Goal: Task Accomplishment & Management: Complete application form

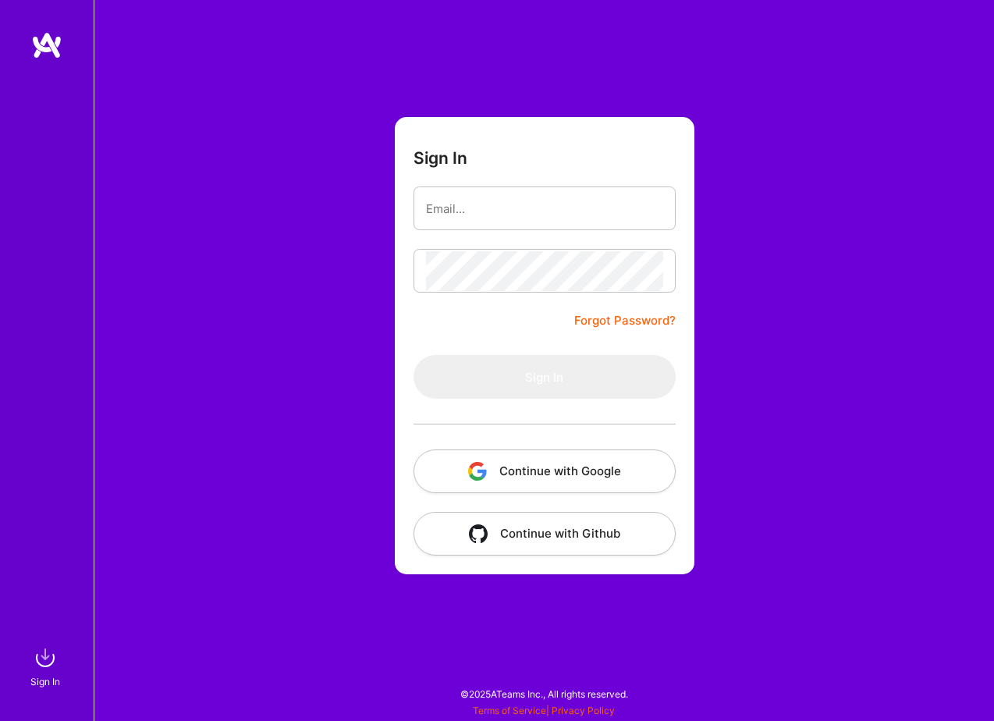
click at [556, 469] on button "Continue with Google" at bounding box center [544, 471] width 262 height 44
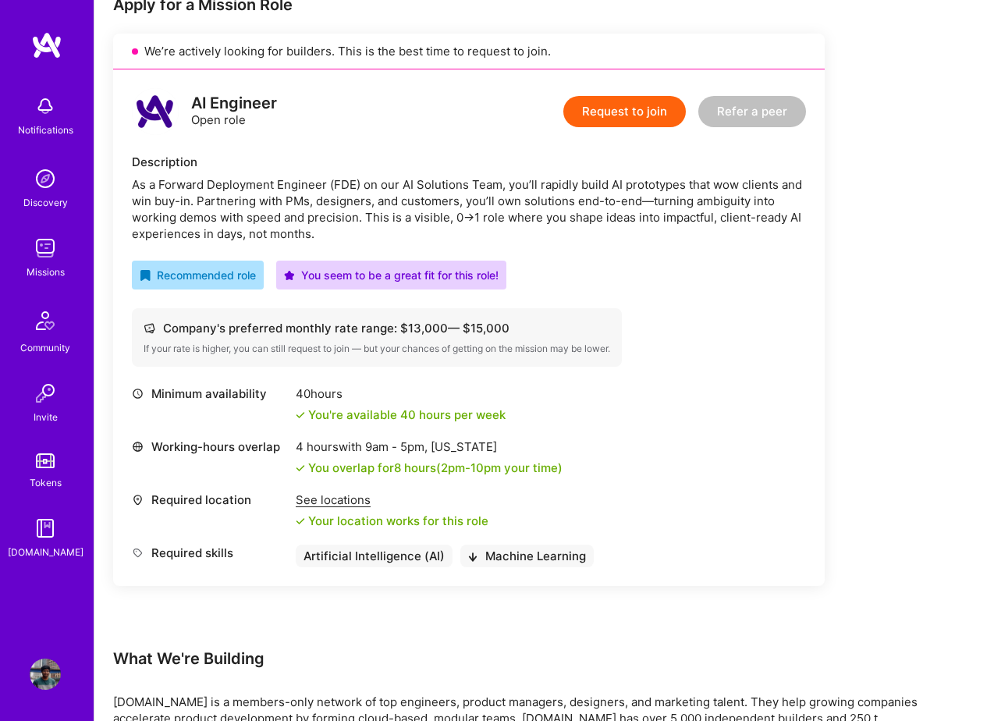
scroll to position [206, 0]
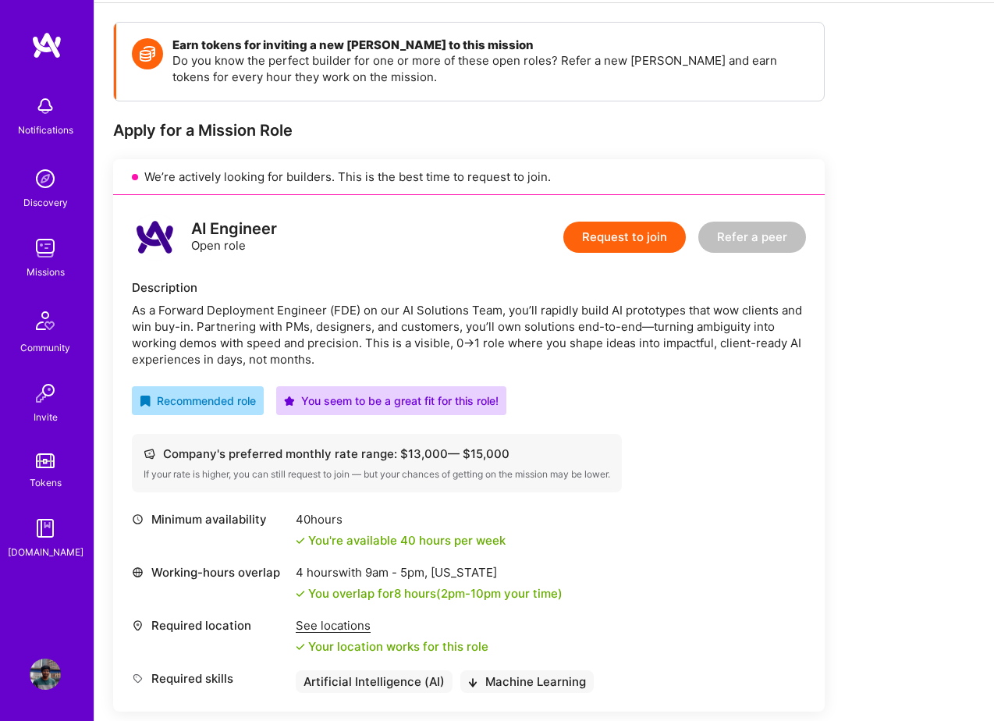
click at [615, 236] on button "Request to join" at bounding box center [624, 237] width 122 height 31
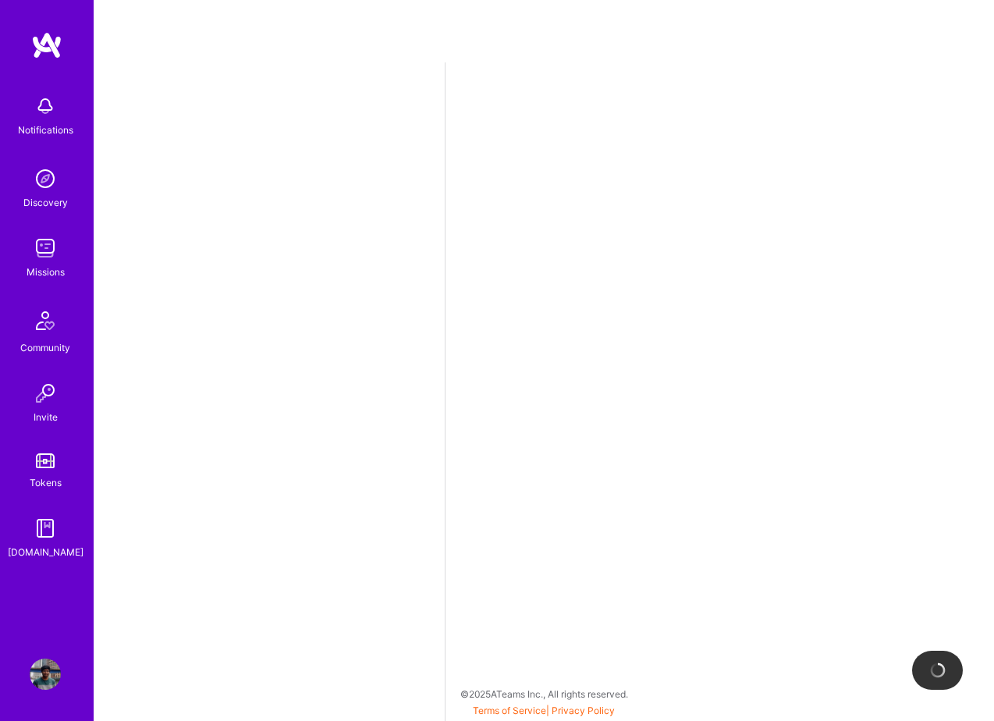
select select "GB"
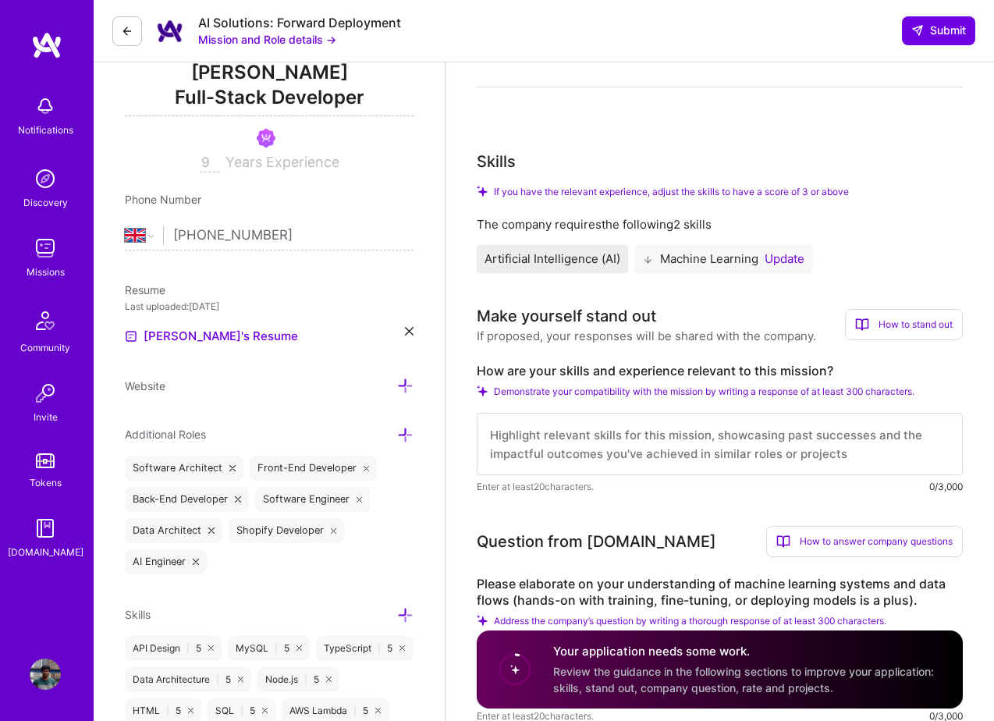
scroll to position [229, 0]
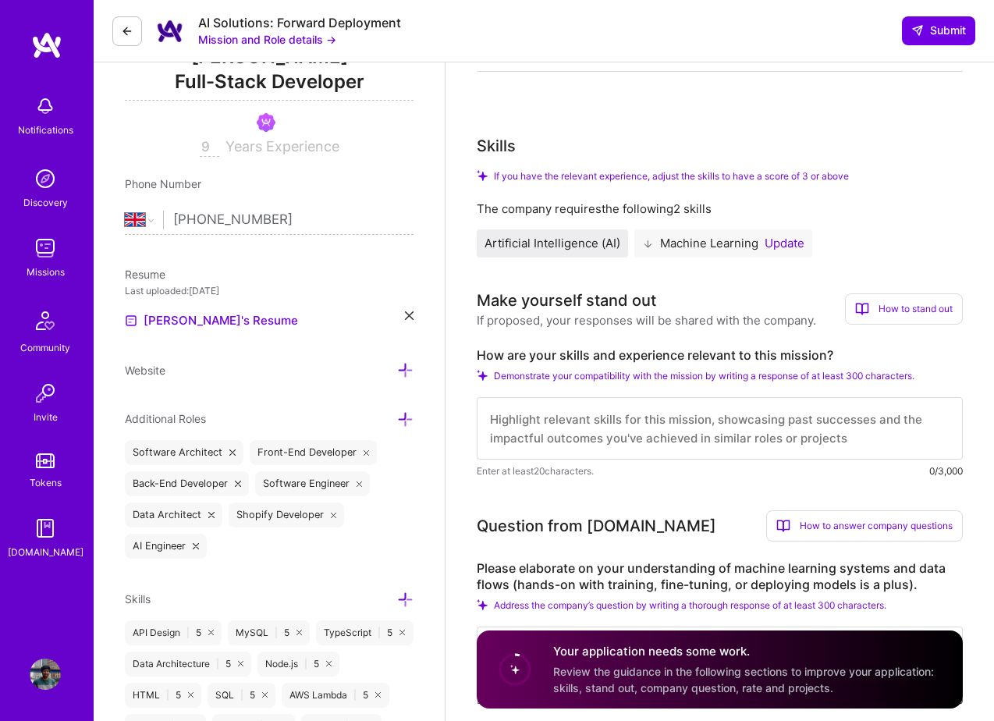
click at [789, 243] on button "Update" at bounding box center [784, 243] width 40 height 12
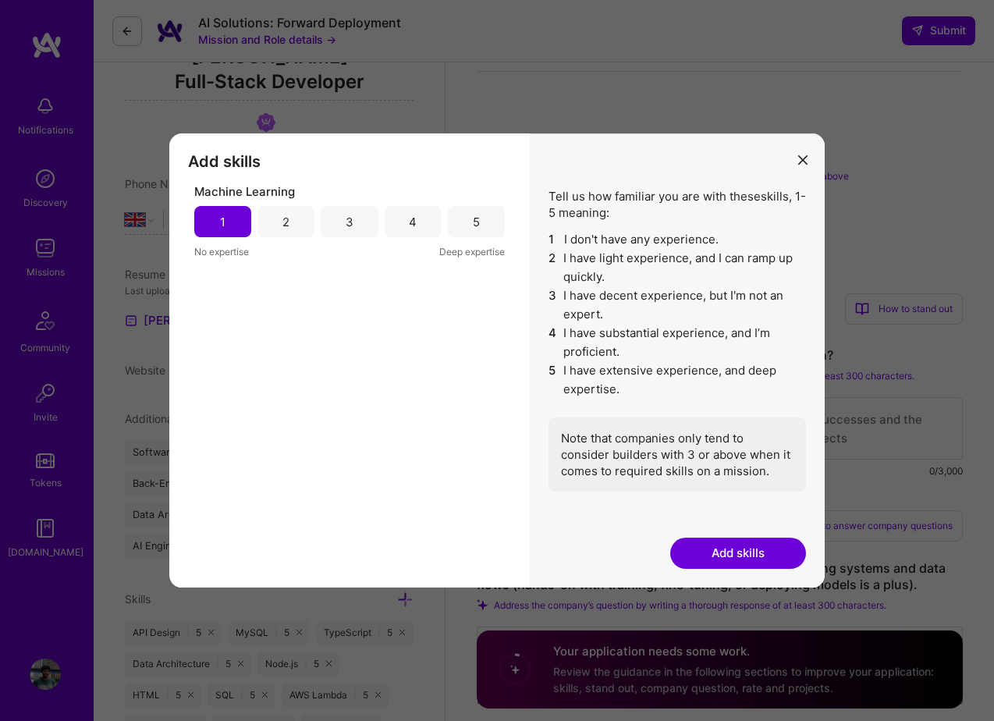
click at [313, 218] on div "2" at bounding box center [285, 221] width 57 height 31
click at [721, 556] on button "Add skills" at bounding box center [738, 552] width 136 height 31
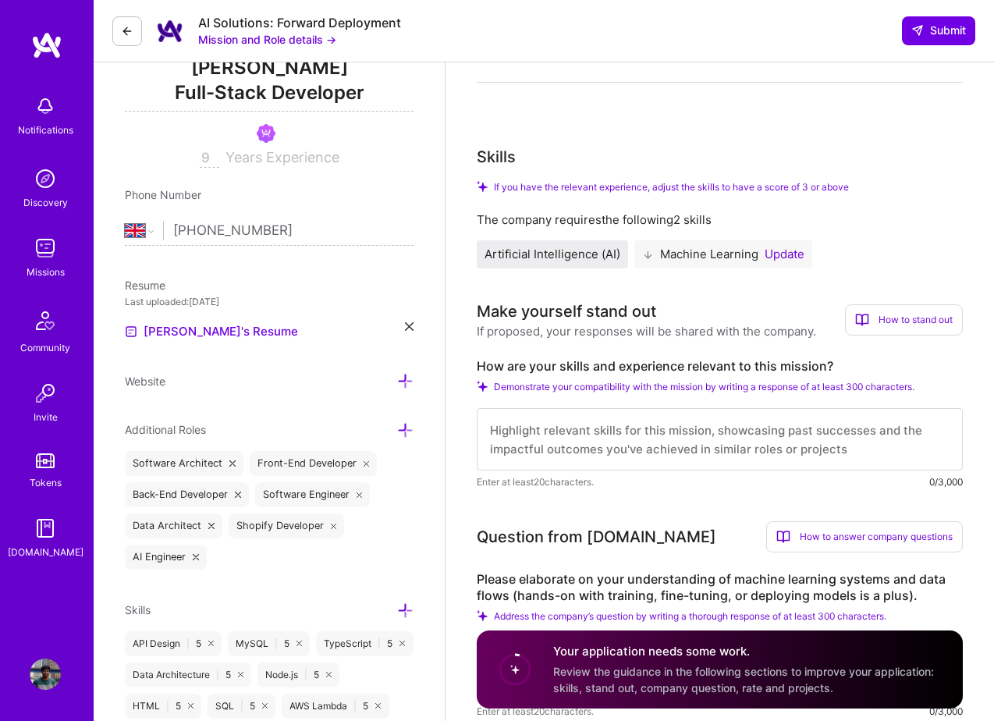
scroll to position [0, 0]
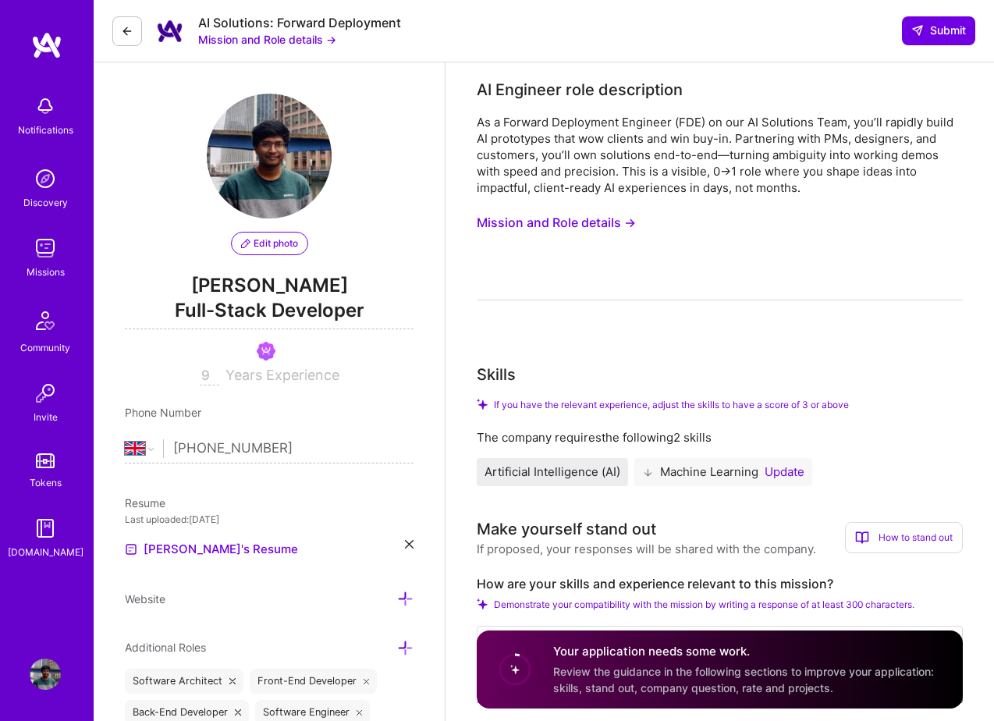
click at [590, 223] on button "Mission and Role details →" at bounding box center [556, 222] width 159 height 29
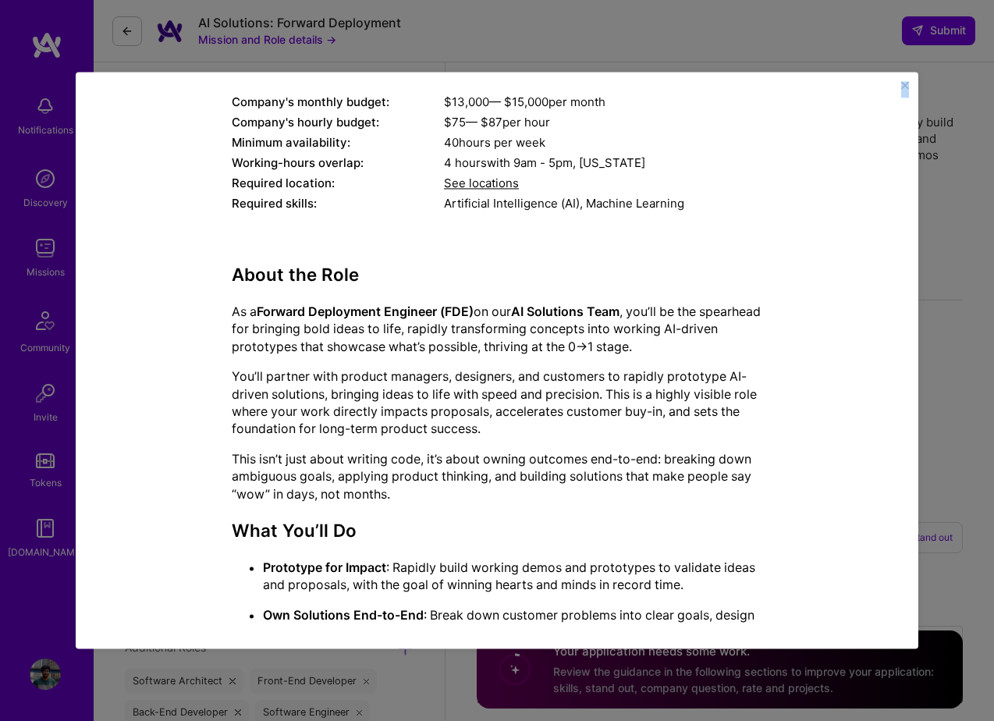
scroll to position [920, 0]
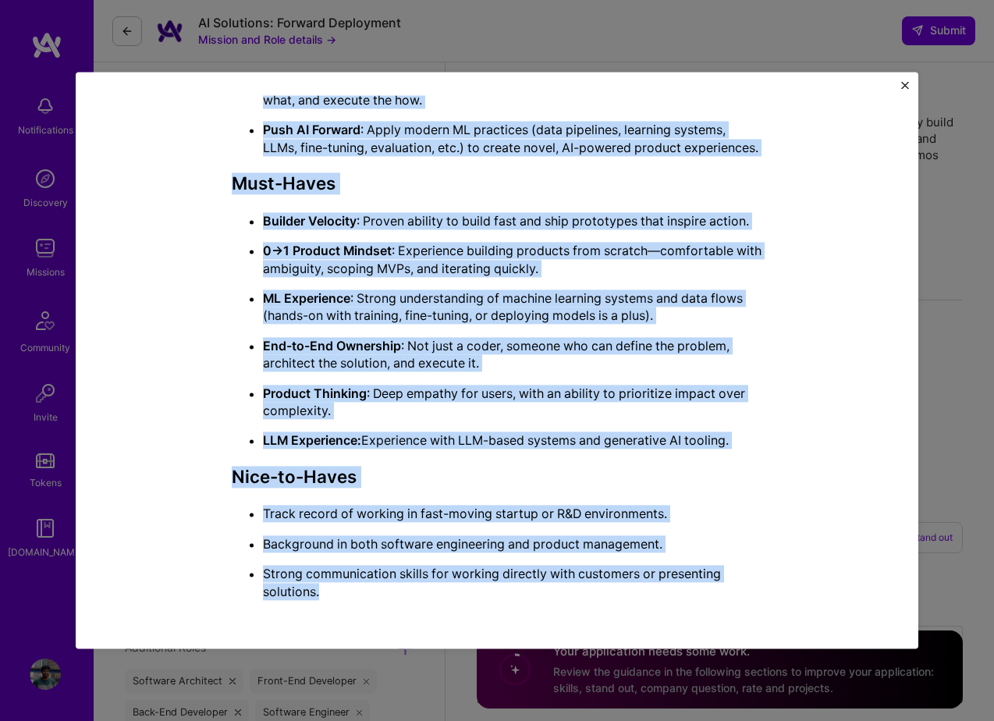
drag, startPoint x: 321, startPoint y: 108, endPoint x: 458, endPoint y: 611, distance: 521.5
copy div "Loremip Dolorsitame con Adip Elitsed DO Eiusmodt inci utlaboreetd Ma a Enimadm …"
click at [907, 88] on img "Close" at bounding box center [905, 85] width 8 height 8
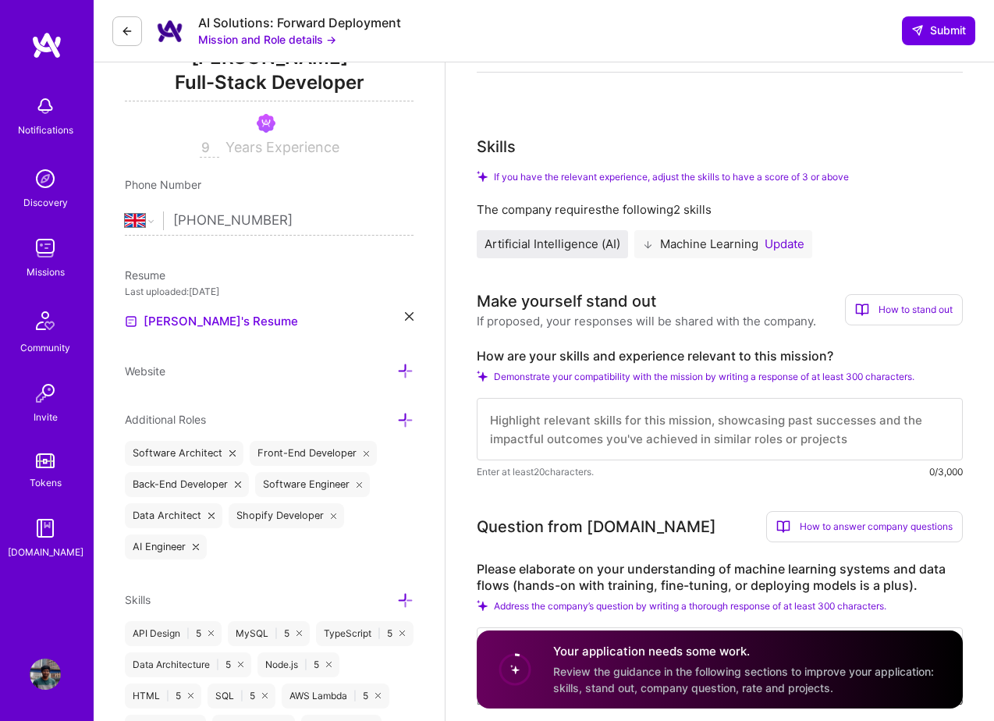
scroll to position [233, 0]
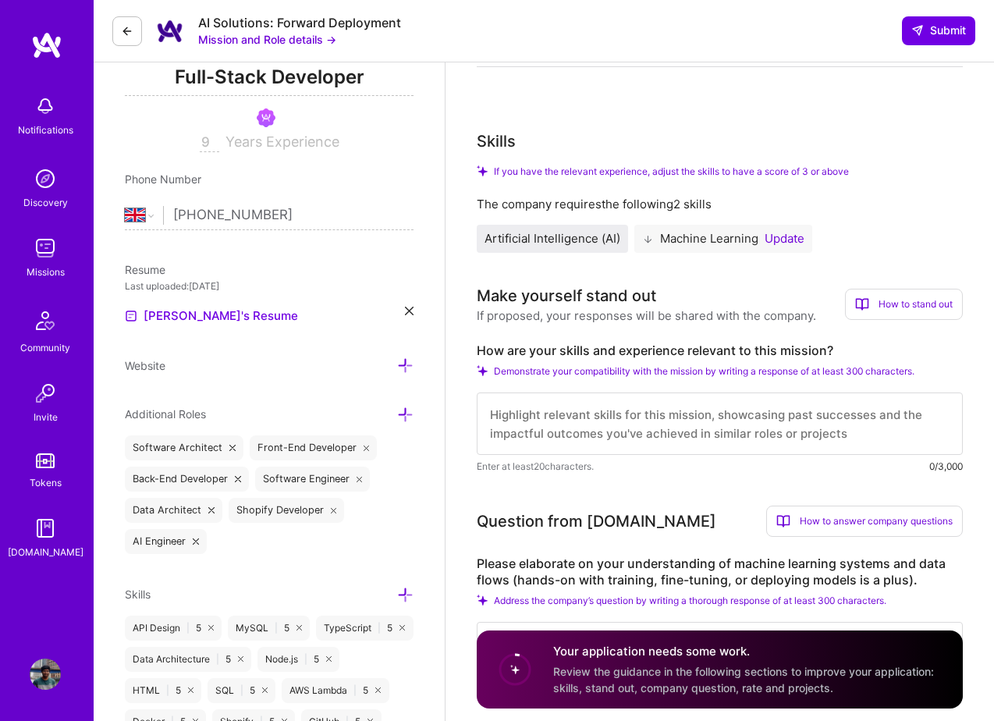
click at [587, 346] on label "How are your skills and experience relevant to this mission?" at bounding box center [720, 350] width 486 height 16
copy label "How are your skills and experience relevant to this mission?"
click at [554, 434] on textarea at bounding box center [720, 423] width 486 height 62
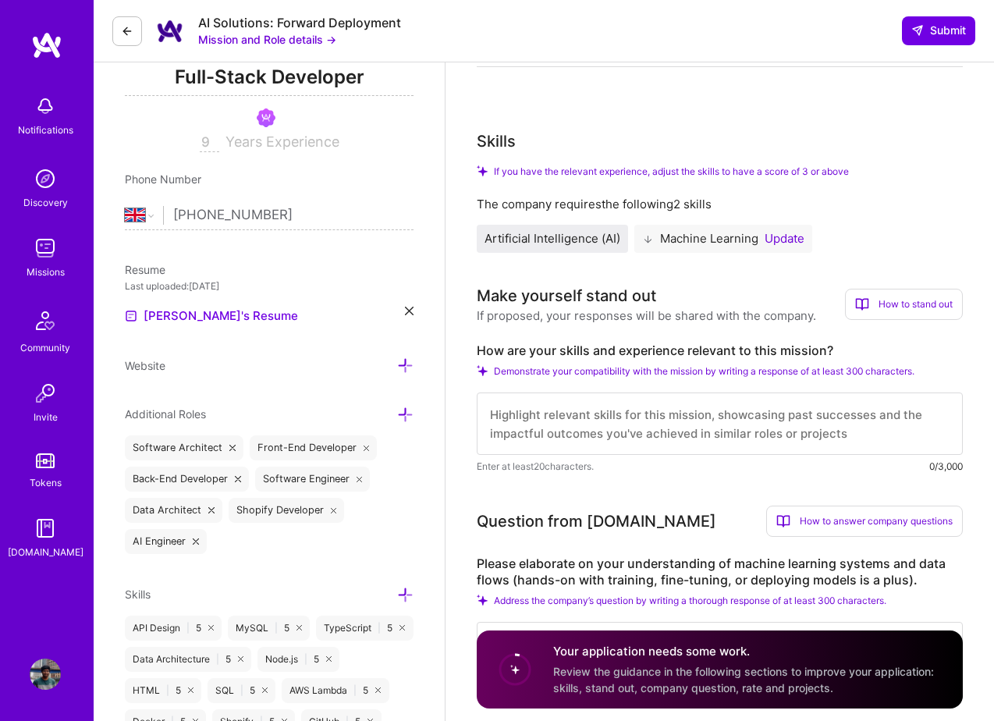
paste textarea "I thrive in 0→1 environments where ideas need to be shaped into working solutio…"
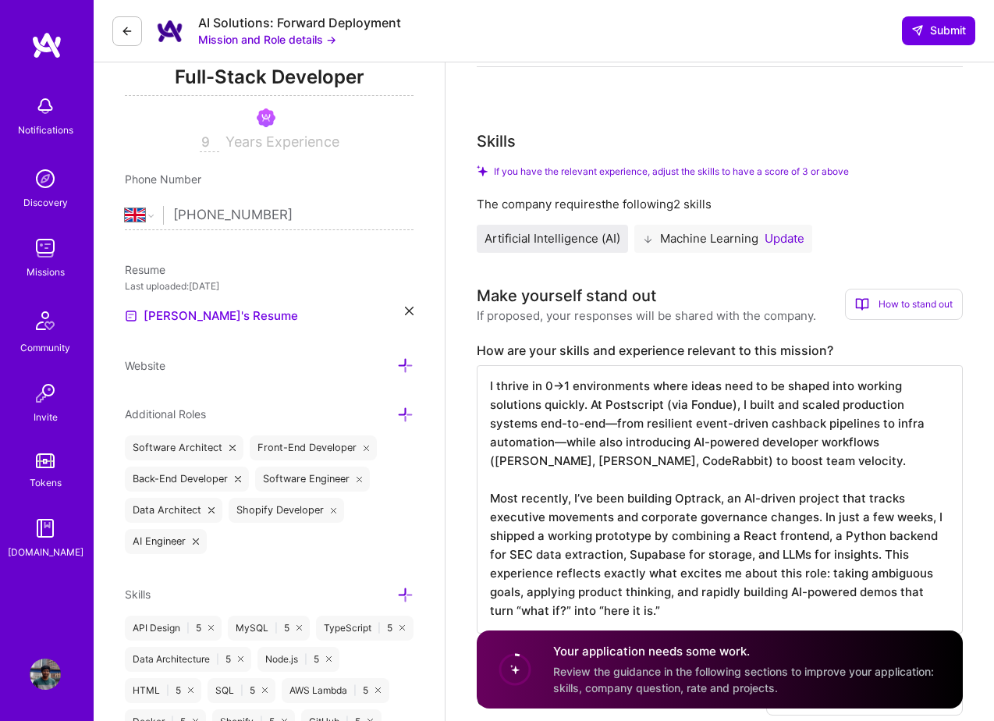
scroll to position [300, 0]
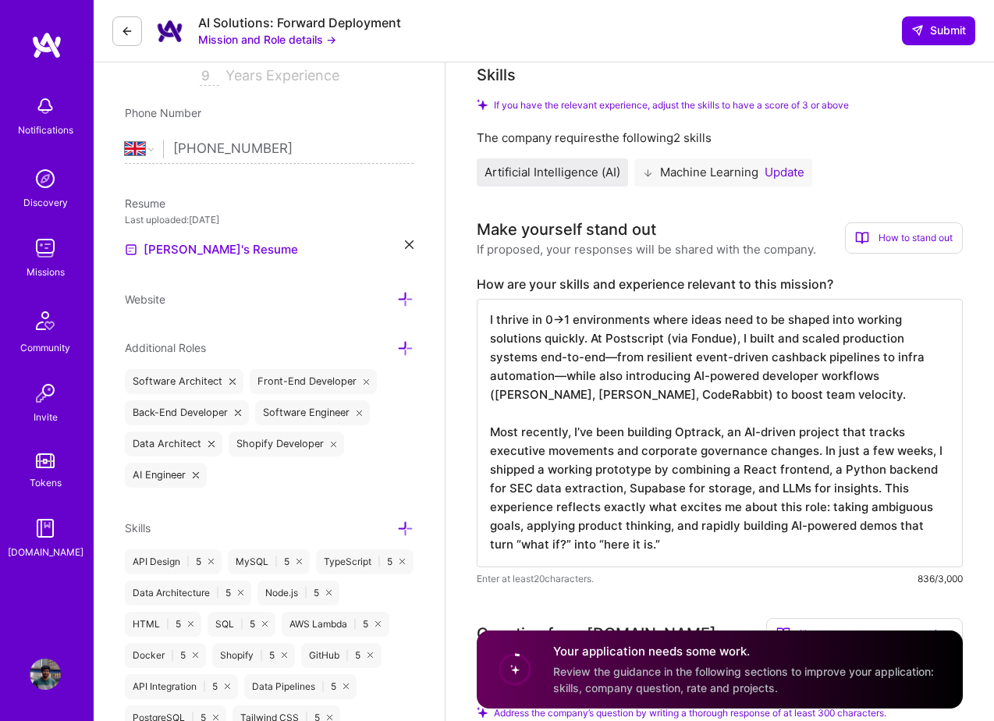
click at [901, 447] on textarea "I thrive in 0→1 environments where ideas need to be shaped into working solutio…" at bounding box center [720, 433] width 486 height 268
click at [576, 476] on textarea "I thrive in 0→1 environments where ideas need to be shaped into working solutio…" at bounding box center [720, 433] width 486 height 268
click at [716, 469] on textarea "I thrive in 0→1 environments where ideas need to be shaped into working solutio…" at bounding box center [720, 433] width 486 height 268
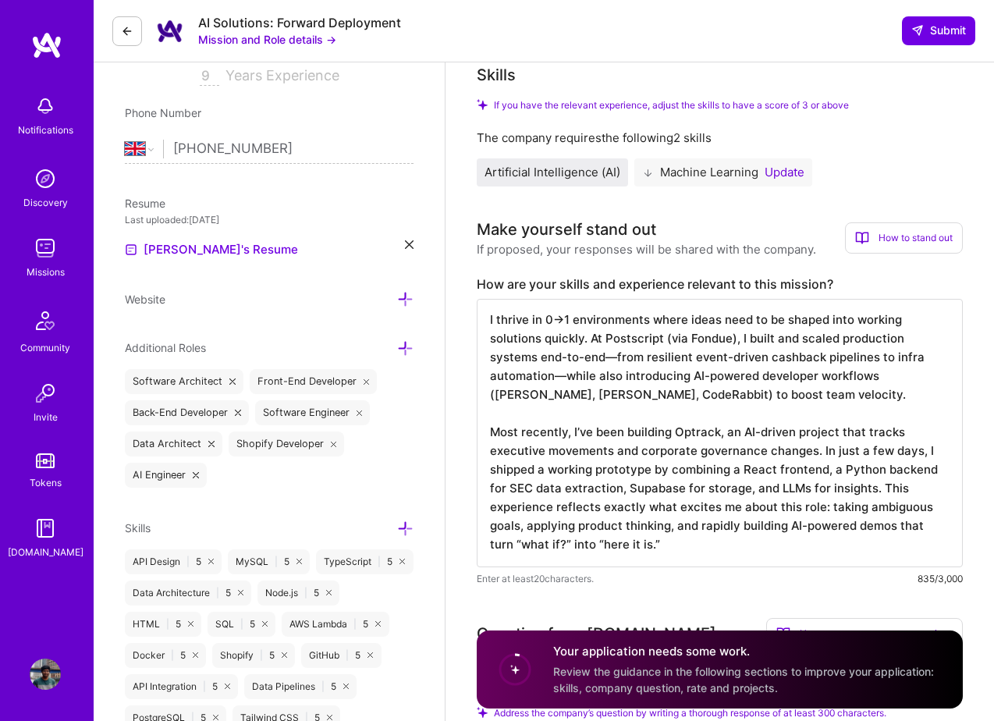
click at [825, 469] on textarea "I thrive in 0→1 environments where ideas need to be shaped into working solutio…" at bounding box center [720, 433] width 486 height 268
click at [715, 488] on textarea "I thrive in 0→1 environments where ideas need to be shaped into working solutio…" at bounding box center [720, 433] width 486 height 268
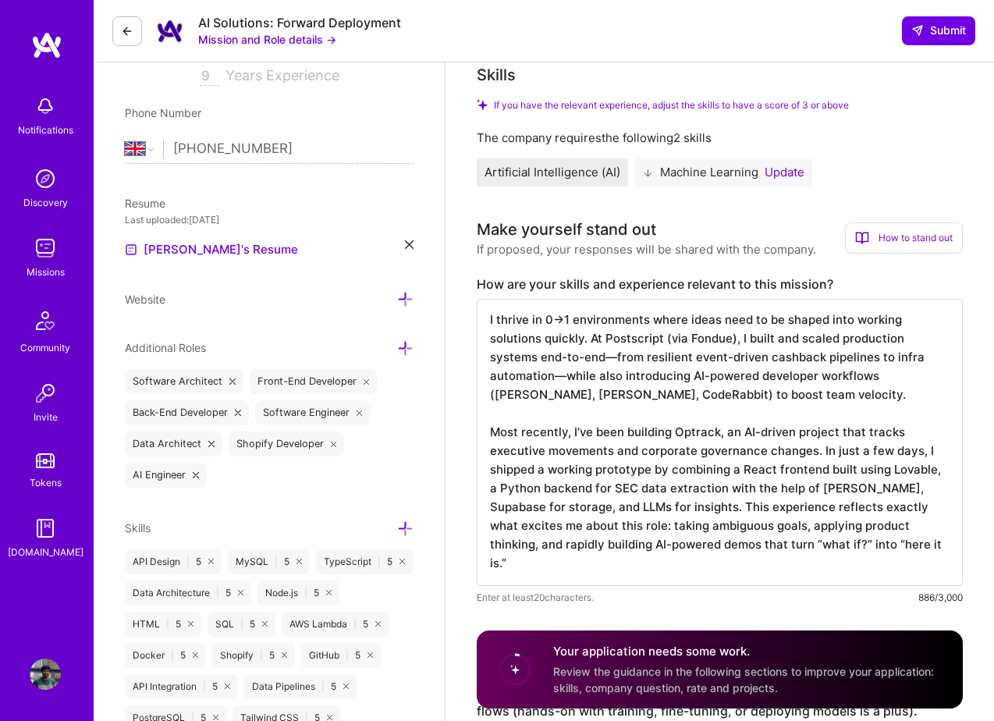
scroll to position [0, 0]
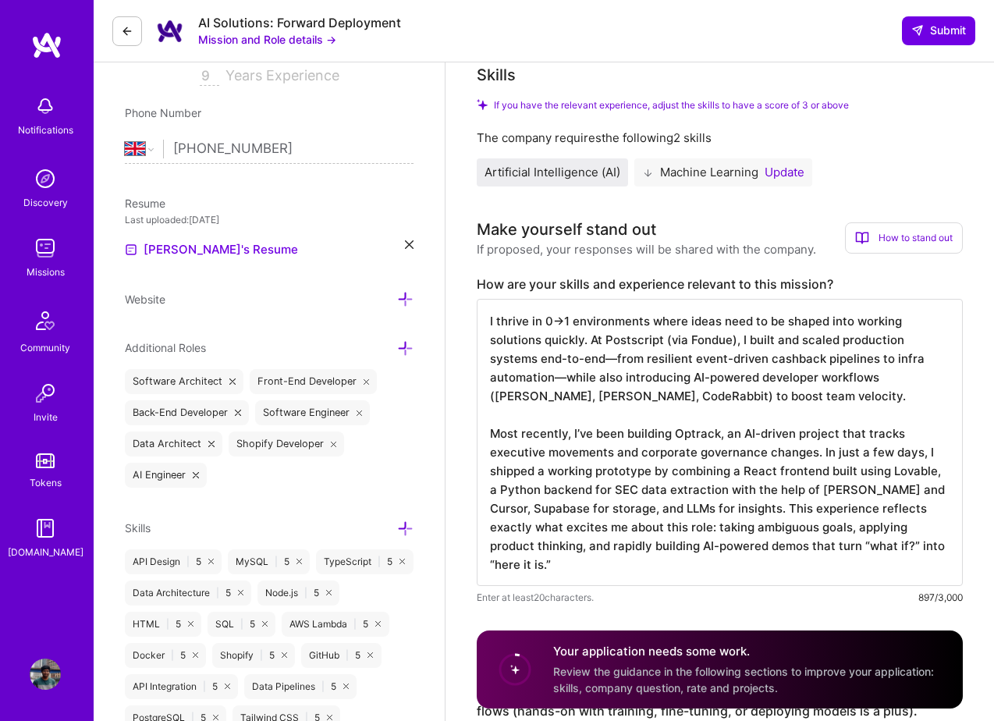
click at [652, 506] on textarea "I thrive in 0→1 environments where ideas need to be shaped into working solutio…" at bounding box center [720, 442] width 486 height 287
click at [796, 504] on textarea "I thrive in 0→1 environments where ideas need to be shaped into working solutio…" at bounding box center [720, 442] width 486 height 287
type textarea "I thrive in 0→1 environments where ideas need to be shaped into working solutio…"
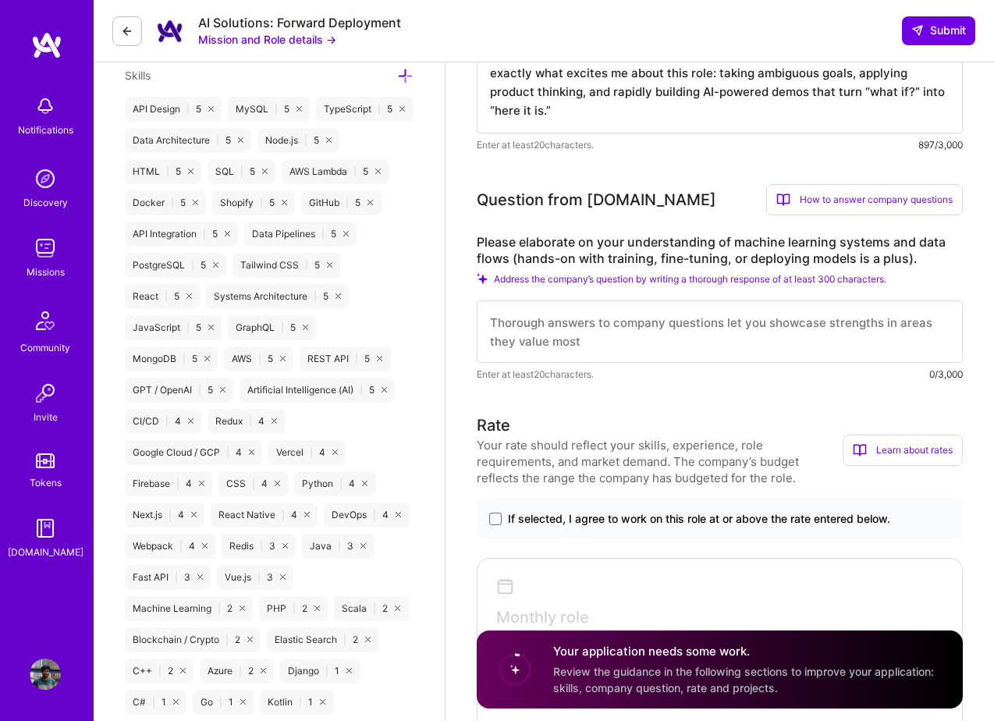
scroll to position [753, 0]
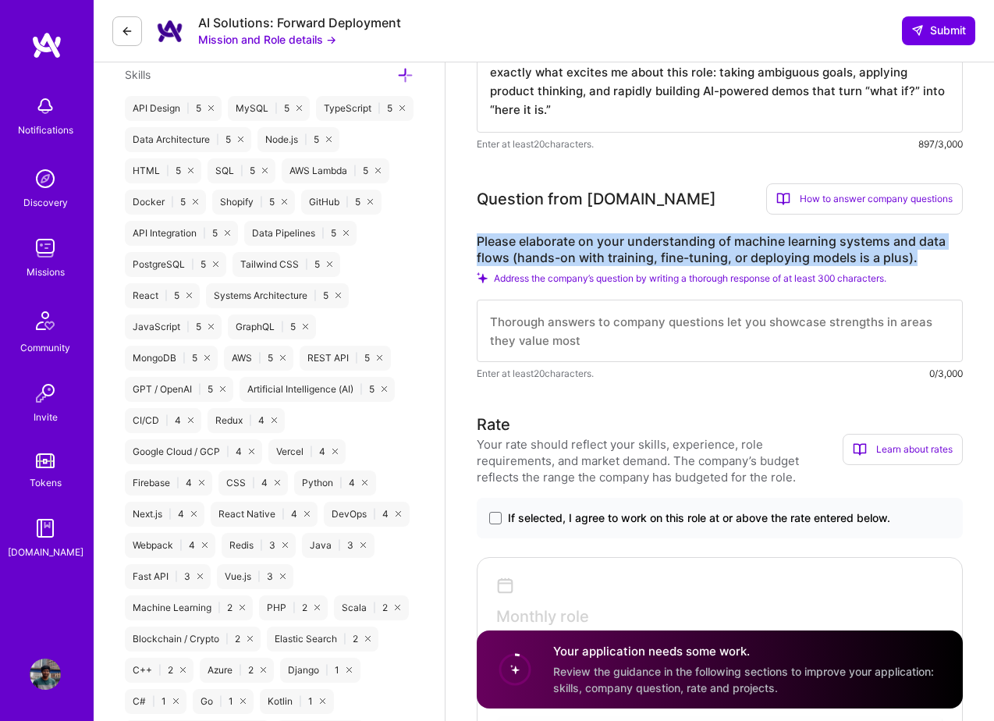
drag, startPoint x: 913, startPoint y: 254, endPoint x: 472, endPoint y: 229, distance: 442.2
copy label "Please elaborate on your understanding of machine learning systems and data flo…"
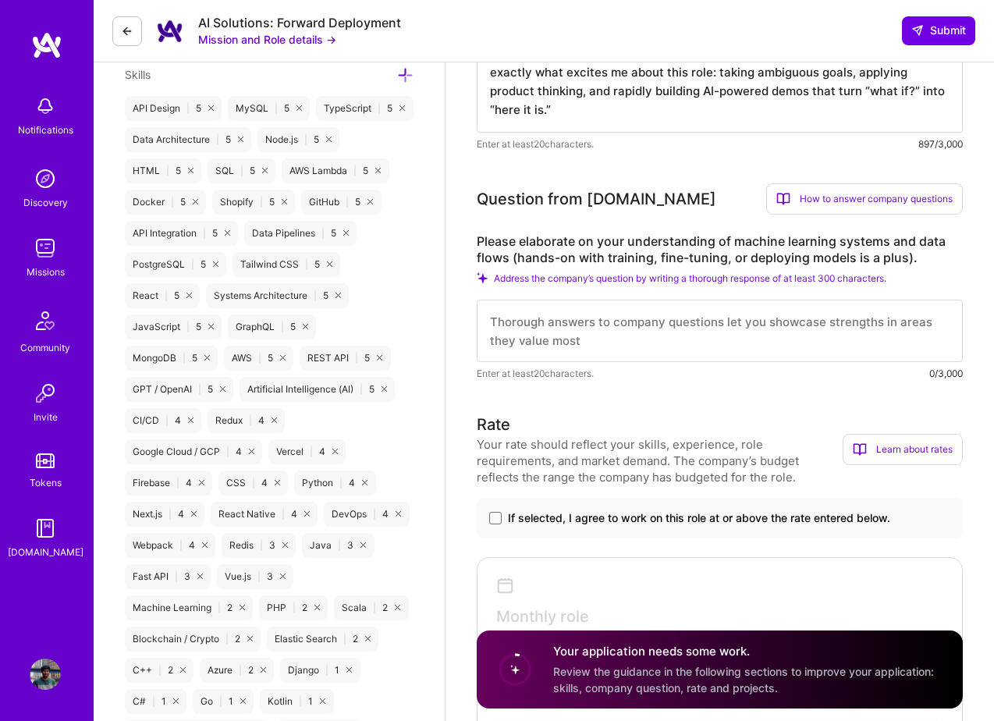
click at [611, 342] on textarea at bounding box center [720, 331] width 486 height 62
paste textarea "L ipsum’d sit ametco ad elitseddo eiusmod temporin utlabo etdolore, mag A enima…"
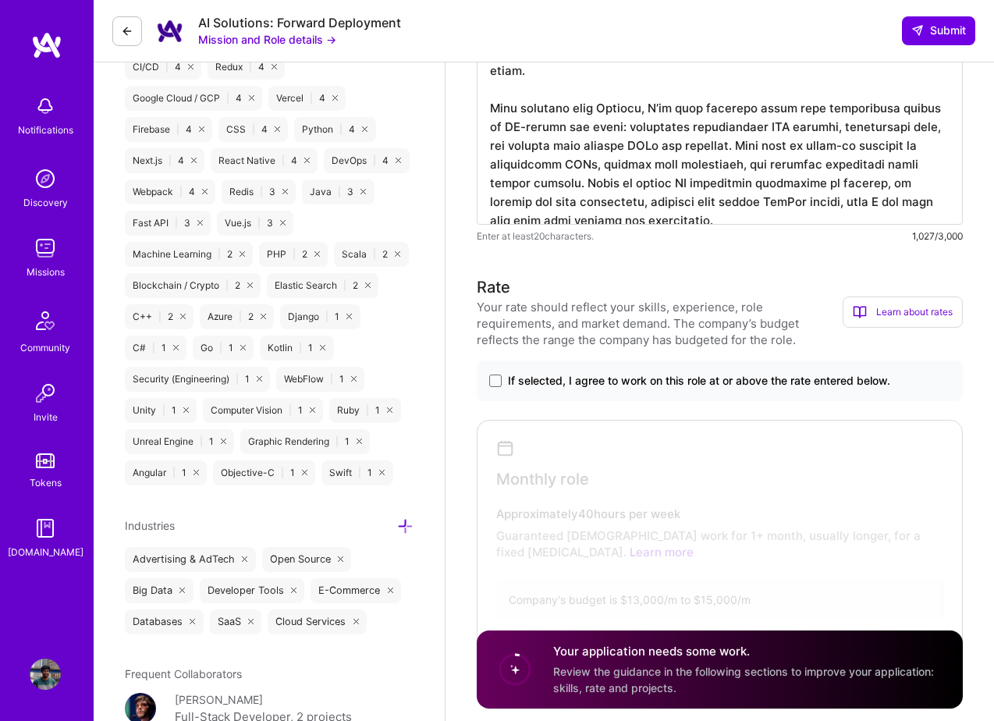
scroll to position [1107, 0]
type textarea "L ipsum’d sit ametco ad elitseddo eiusmod temporin utlabo etdolore, mag A enima…"
click at [498, 378] on span at bounding box center [495, 380] width 12 height 12
click at [0, 0] on input "If selected, I agree to work on this role at or above the rate entered below." at bounding box center [0, 0] width 0 height 0
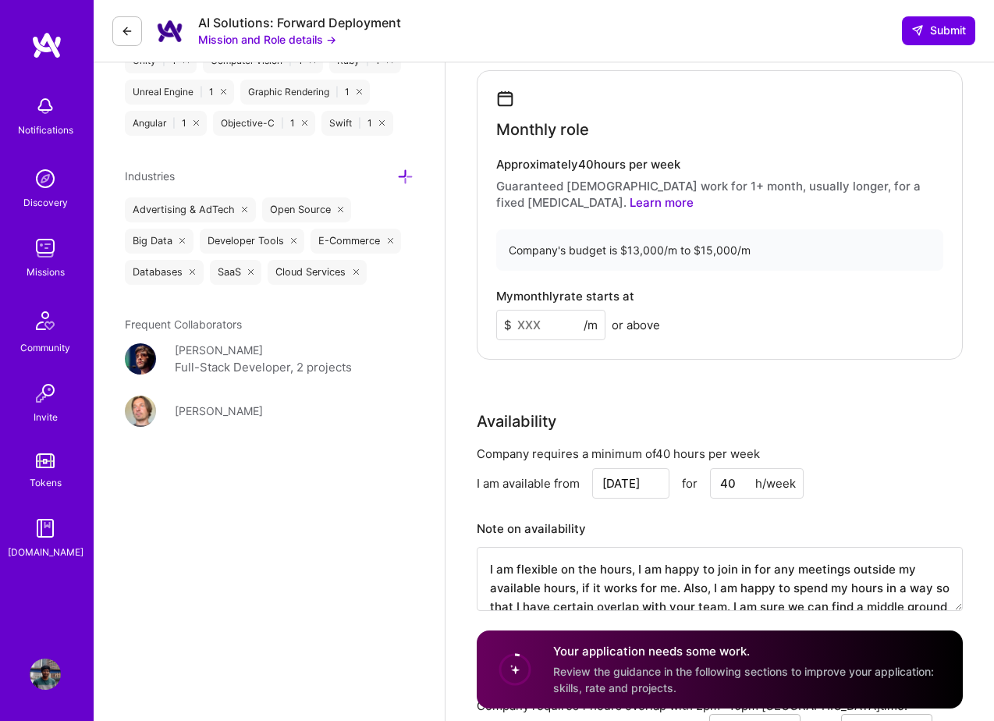
scroll to position [1456, 0]
click at [519, 339] on input at bounding box center [550, 324] width 109 height 30
type input "15000"
click at [615, 375] on div "Rate Your rate should reflect your skills, experience, role requirements, and m…" at bounding box center [720, 277] width 486 height 704
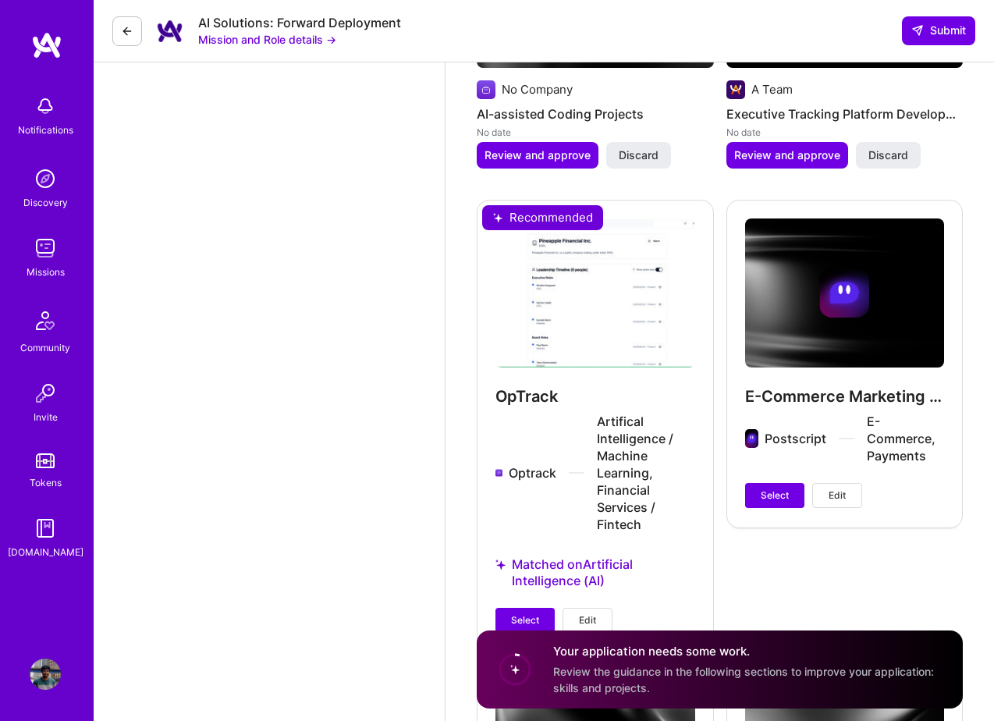
scroll to position [2630, 0]
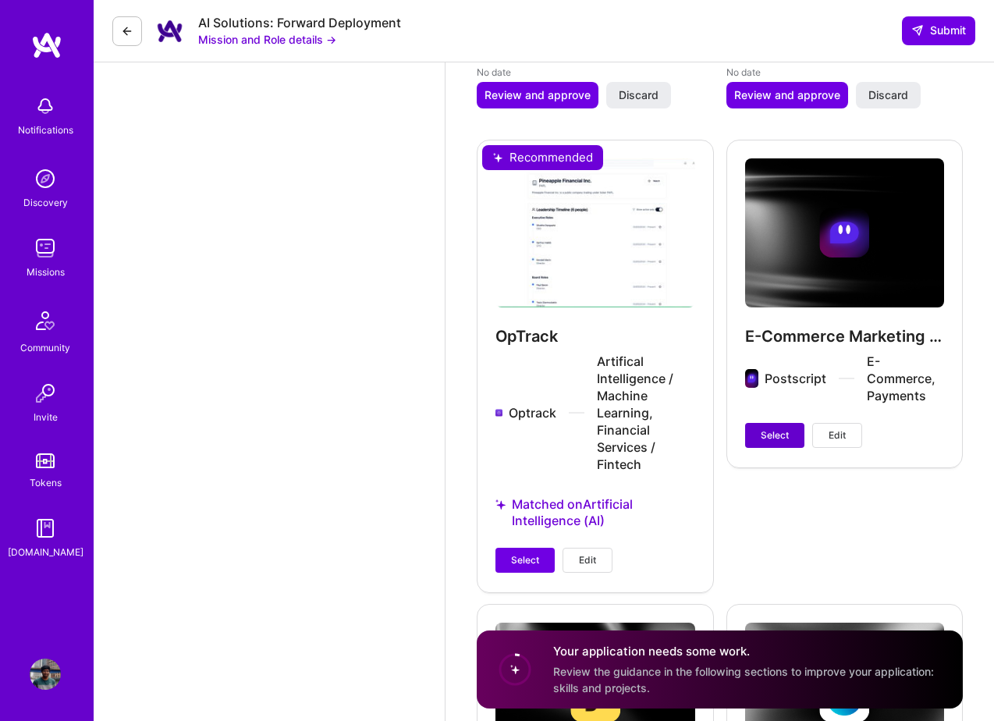
click at [771, 427] on button "Select" at bounding box center [774, 435] width 59 height 25
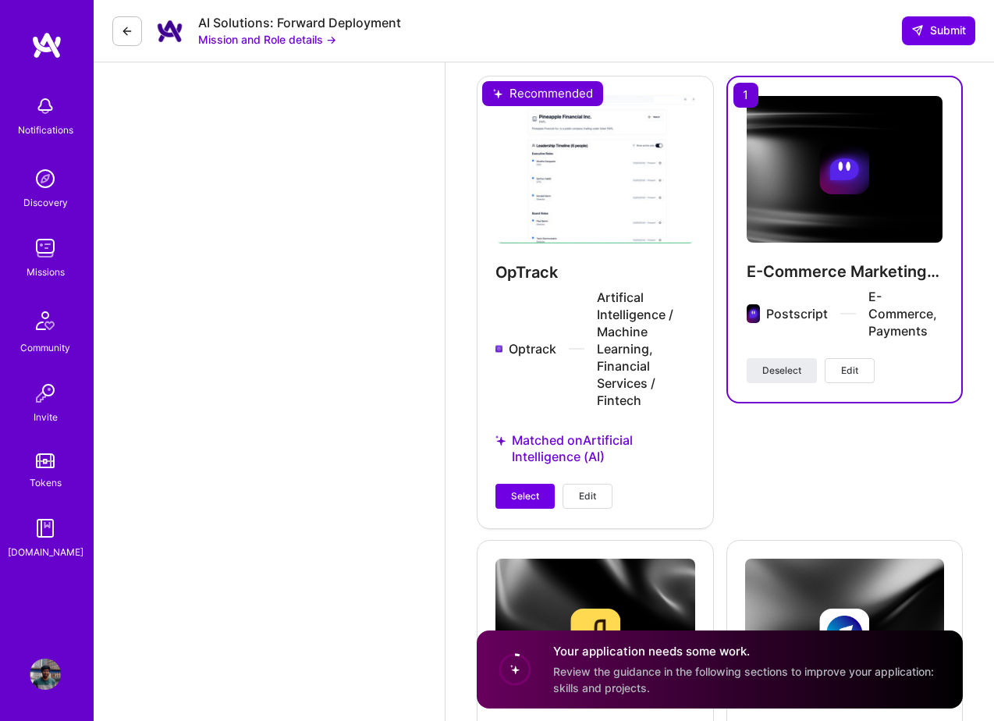
scroll to position [2709, 0]
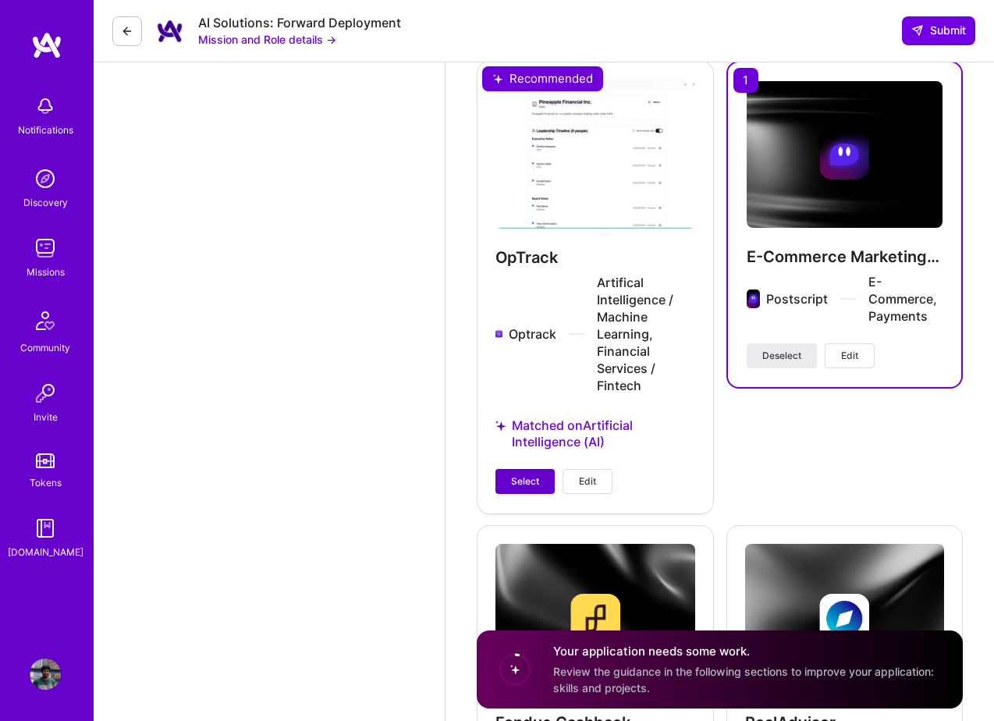
click at [538, 477] on span "Select" at bounding box center [525, 481] width 28 height 14
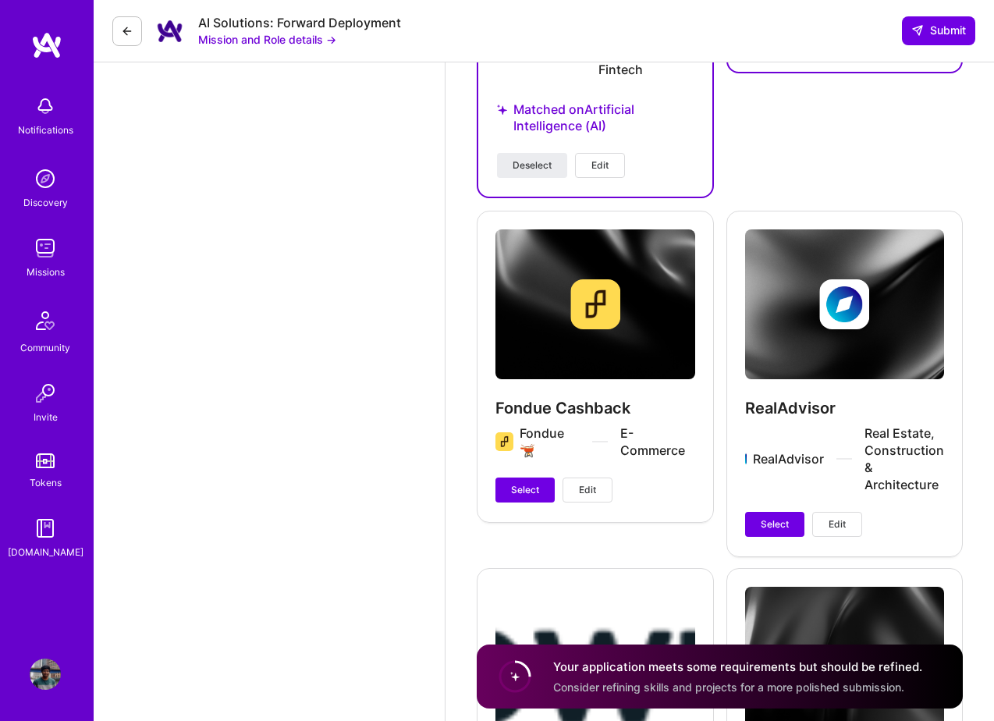
scroll to position [3036, 0]
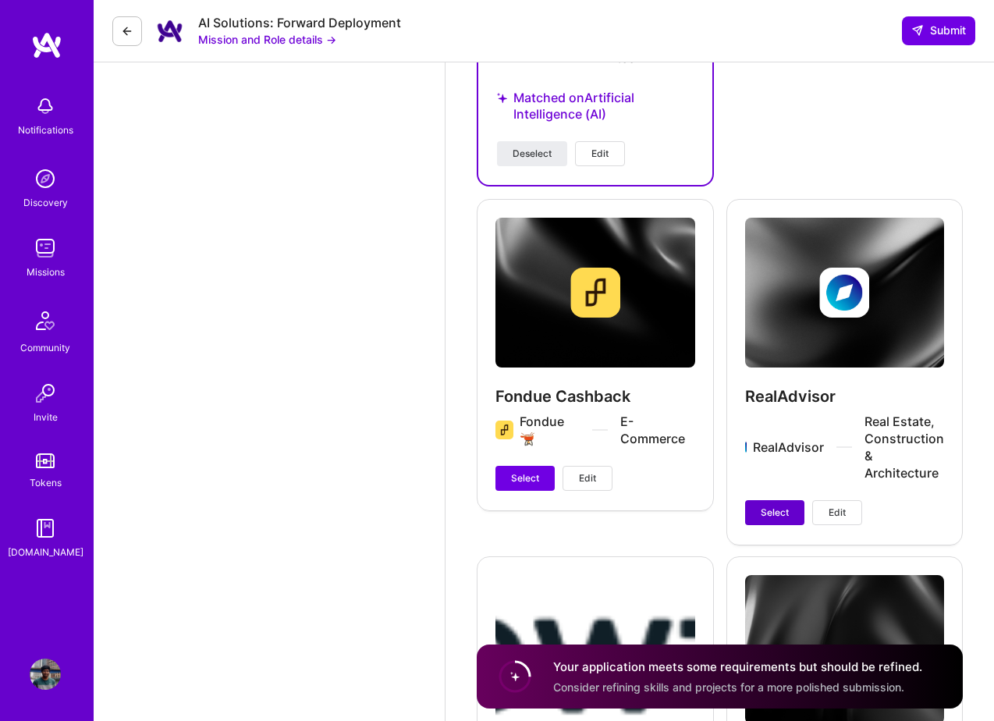
click at [770, 507] on span "Select" at bounding box center [775, 512] width 28 height 14
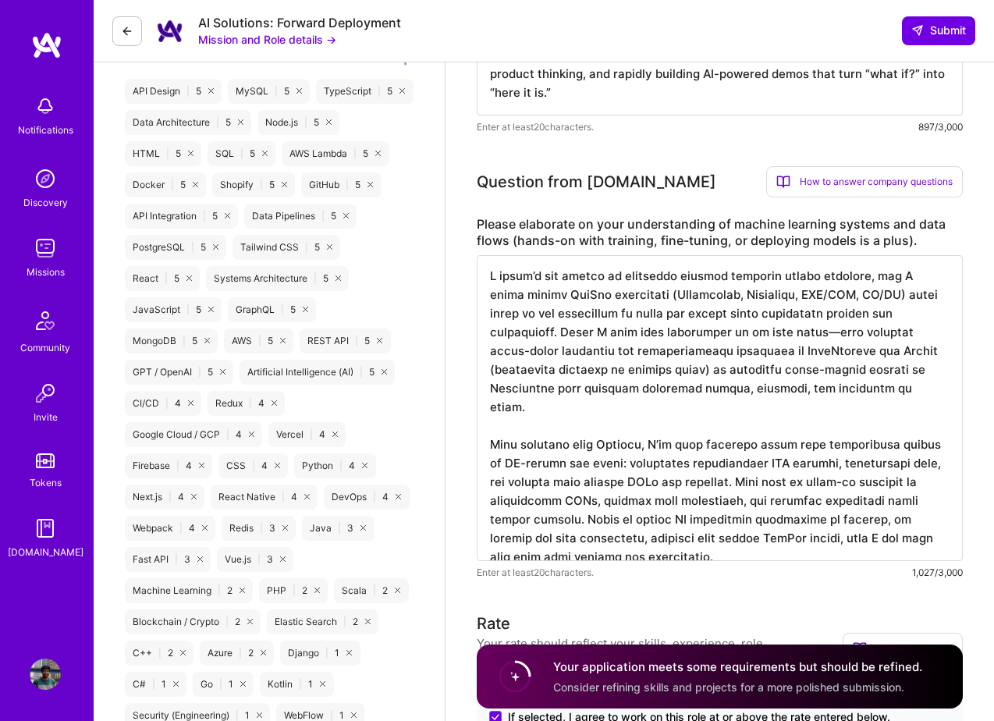
scroll to position [0, 0]
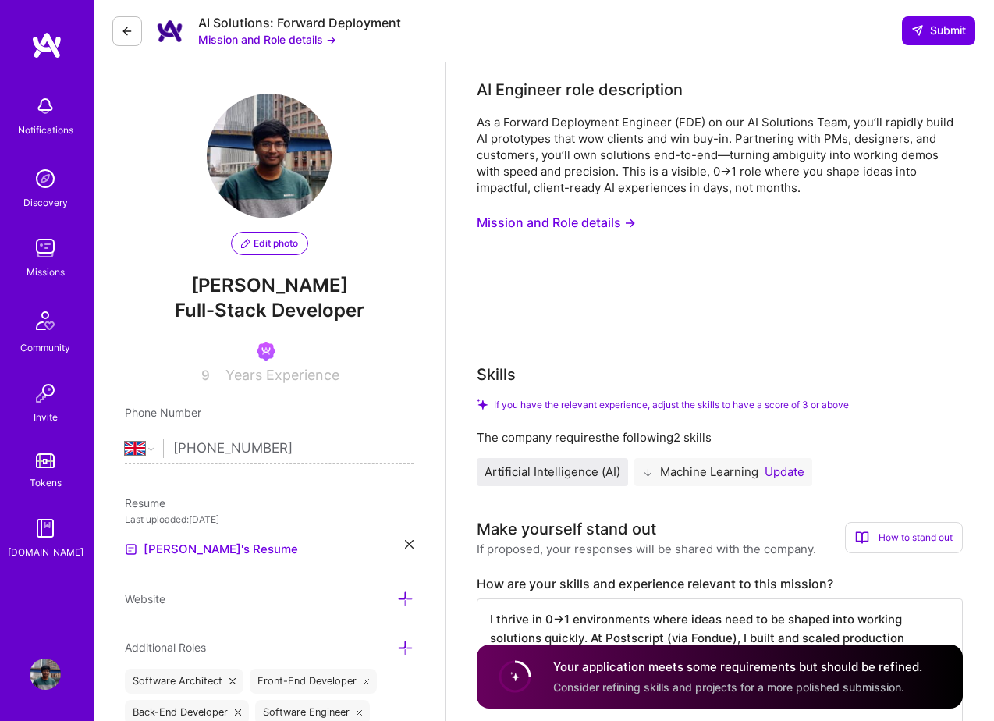
click at [944, 12] on div "AI Solutions: Forward Deployment Mission and Role details → Submit" at bounding box center [544, 31] width 900 height 62
click at [938, 34] on span "Submit" at bounding box center [938, 31] width 55 height 16
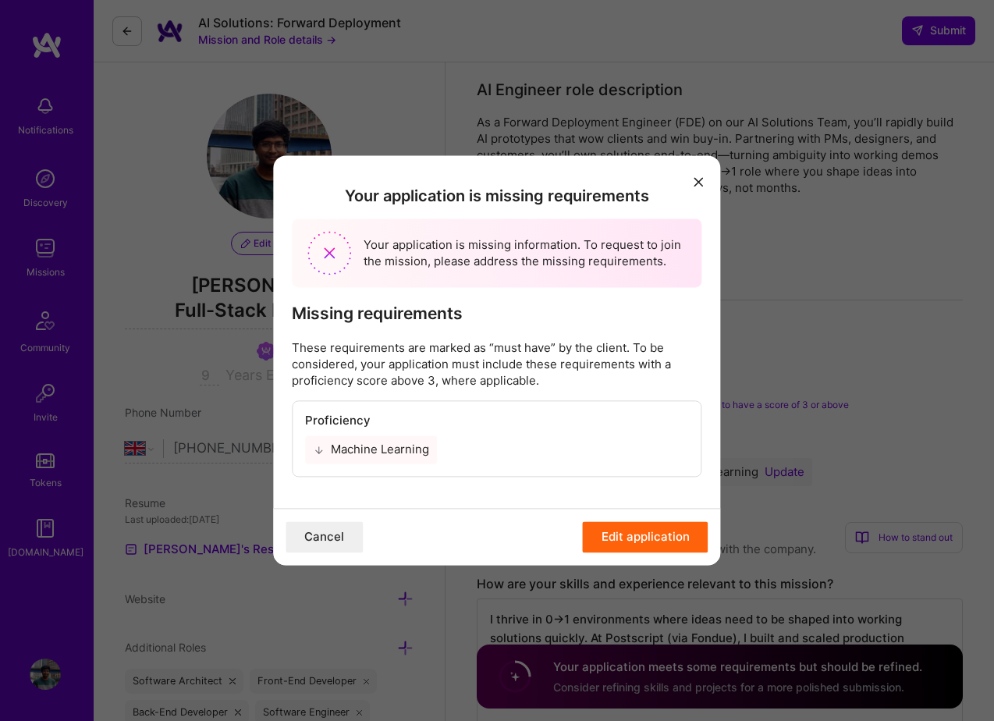
click at [706, 171] on button "modal" at bounding box center [699, 181] width 19 height 26
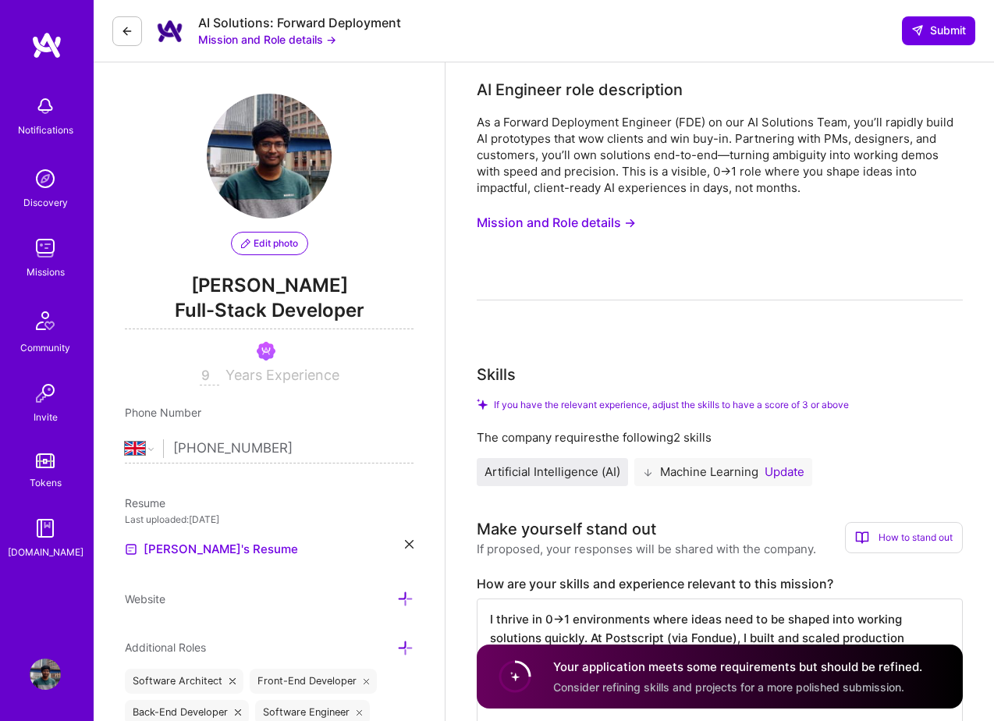
click at [779, 467] on button "Update" at bounding box center [784, 472] width 40 height 12
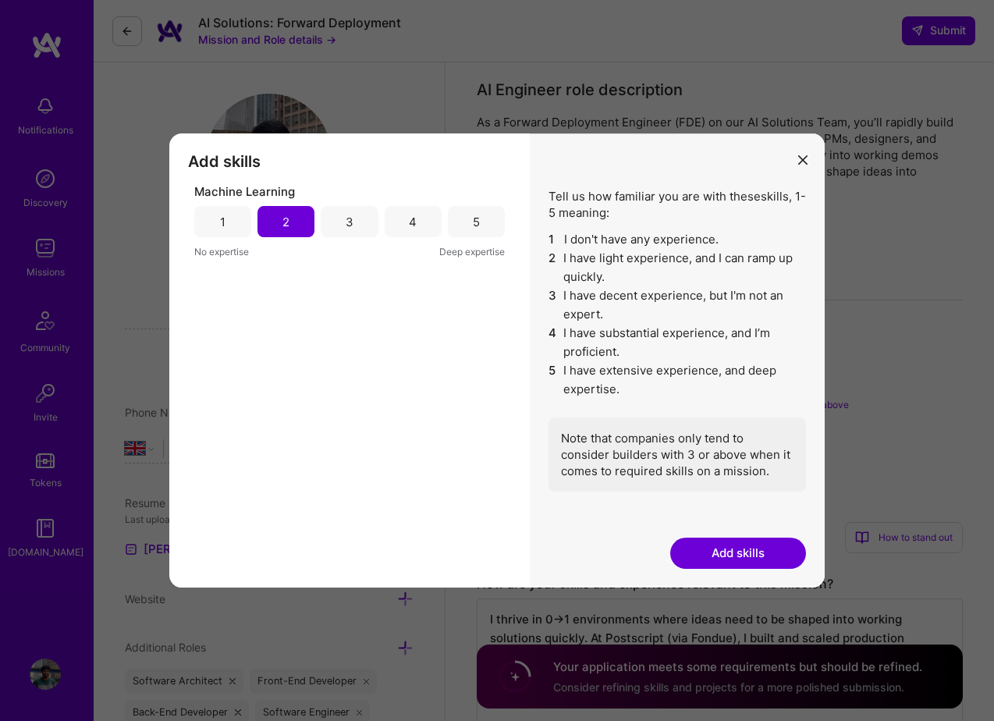
click at [348, 226] on div "3" at bounding box center [350, 222] width 8 height 16
click at [742, 560] on button "Add skills" at bounding box center [738, 552] width 136 height 31
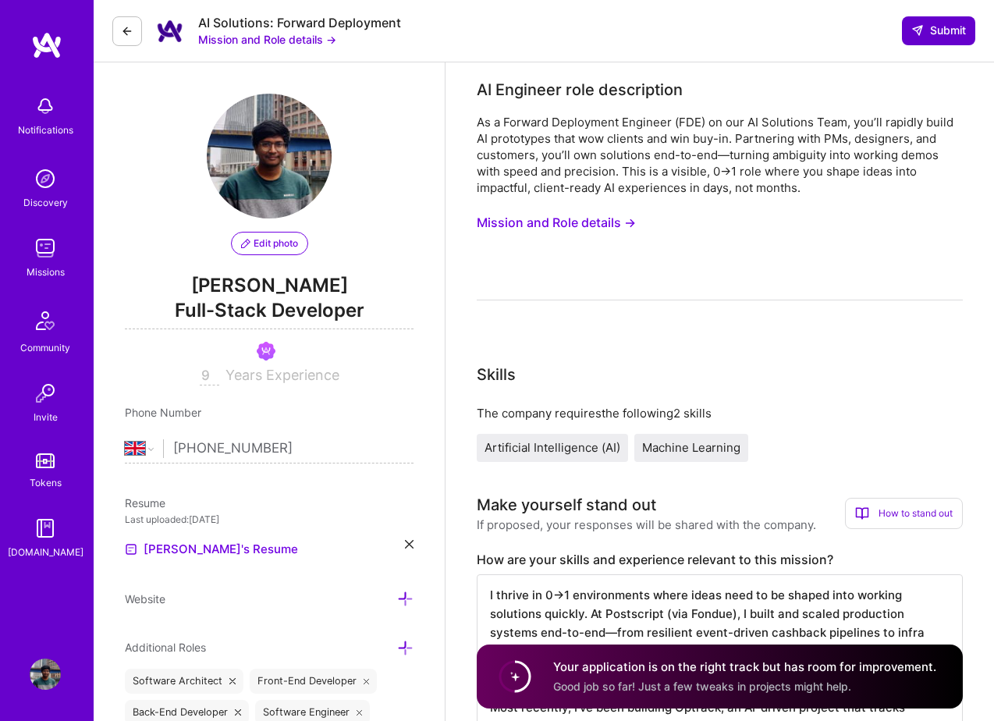
click at [930, 26] on span "Submit" at bounding box center [938, 31] width 55 height 16
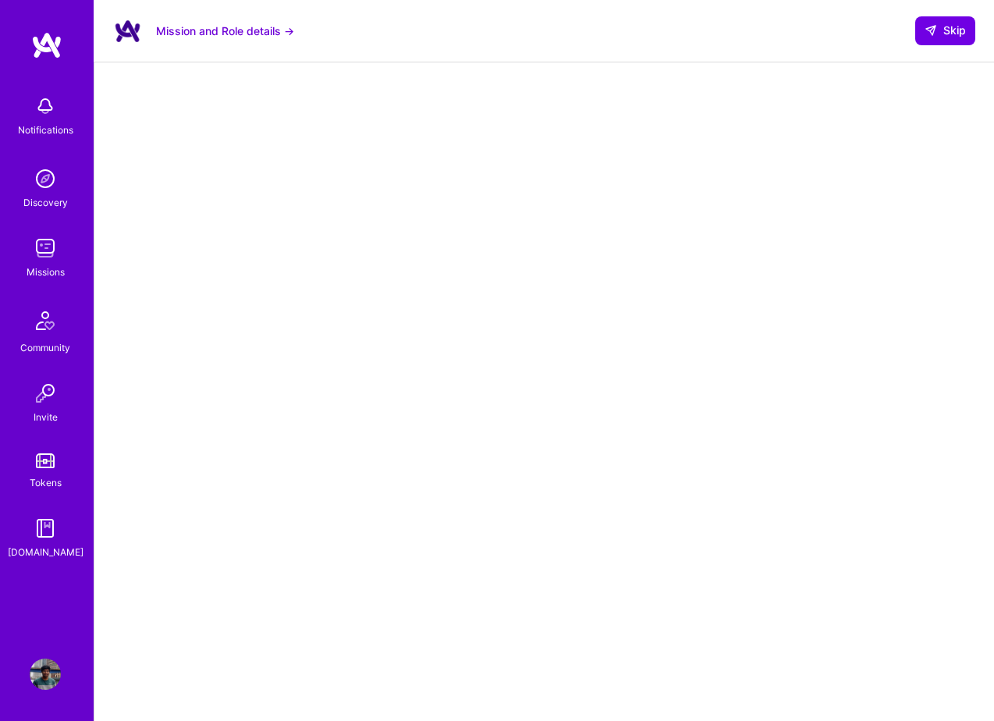
scroll to position [137, 0]
select select "GB"
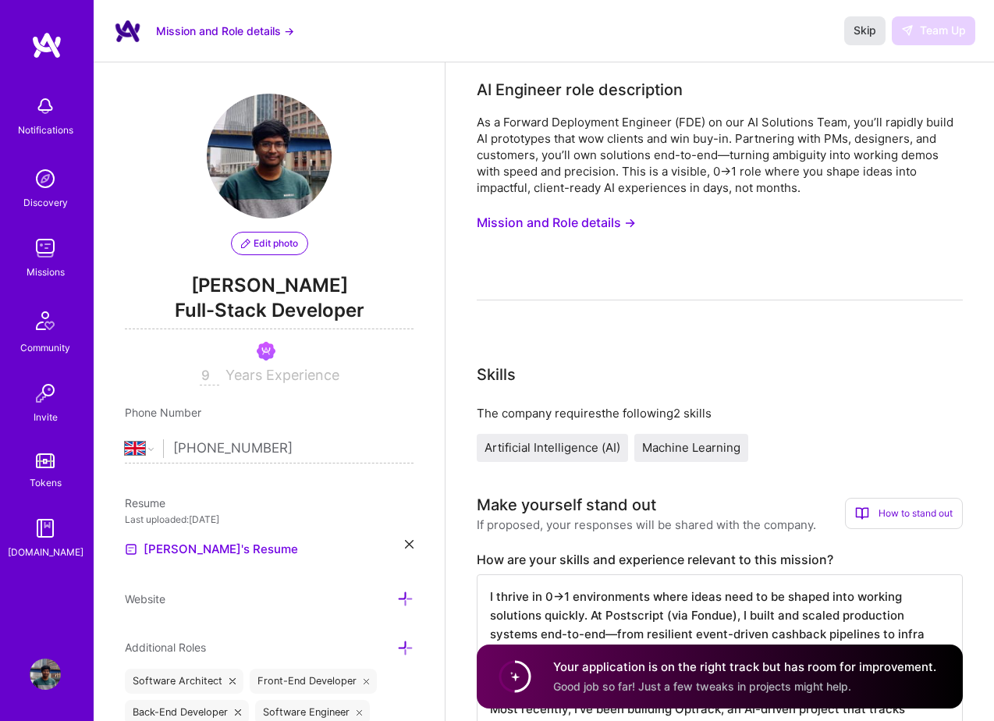
click at [869, 32] on span "Skip" at bounding box center [864, 31] width 23 height 16
click at [37, 248] on img at bounding box center [45, 247] width 31 height 31
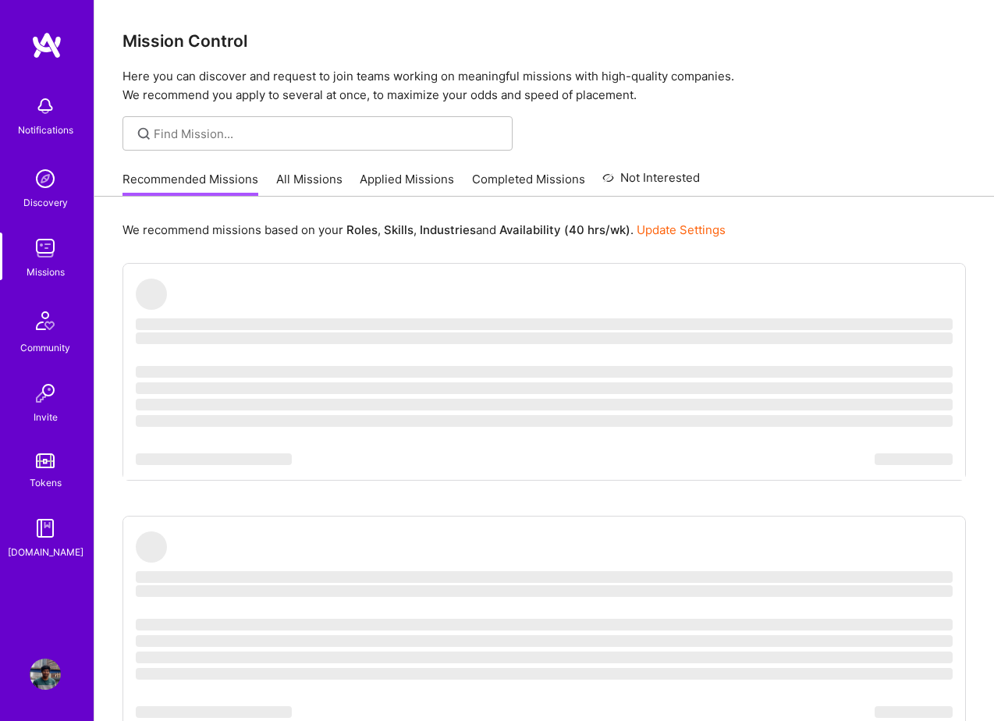
click at [428, 180] on link "Applied Missions" at bounding box center [407, 184] width 94 height 26
